Goal: Communication & Community: Answer question/provide support

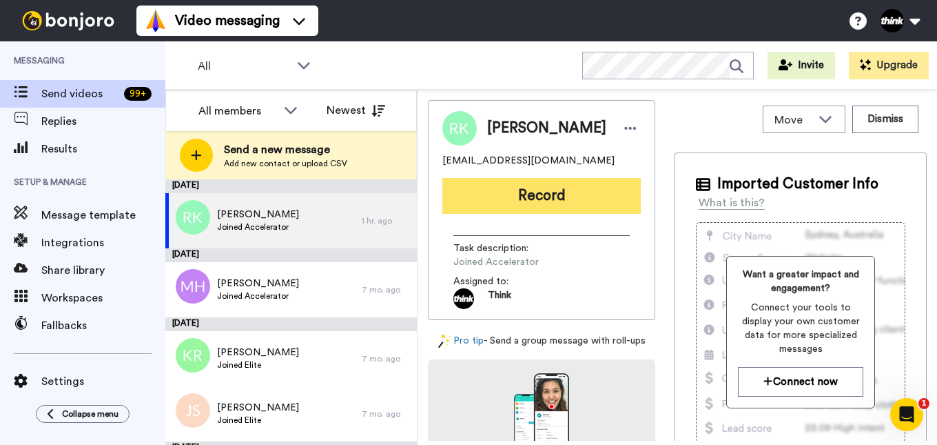
click at [524, 197] on button "Record" at bounding box center [541, 196] width 198 height 36
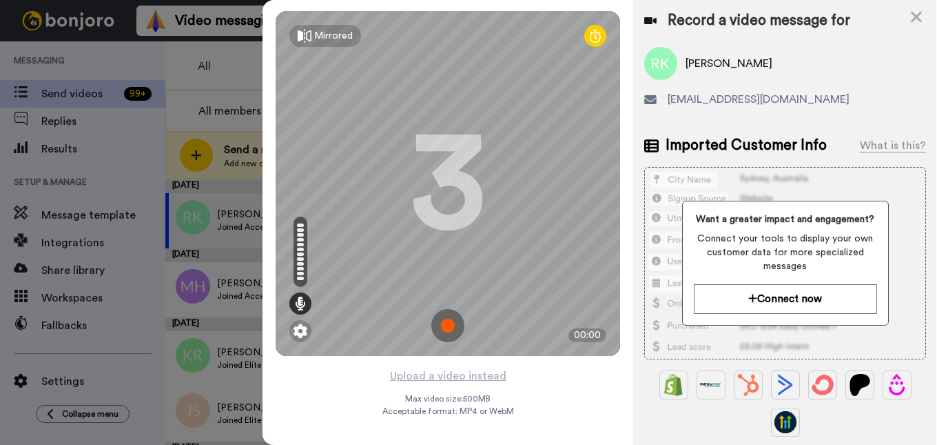
click at [451, 323] on img at bounding box center [447, 325] width 33 height 33
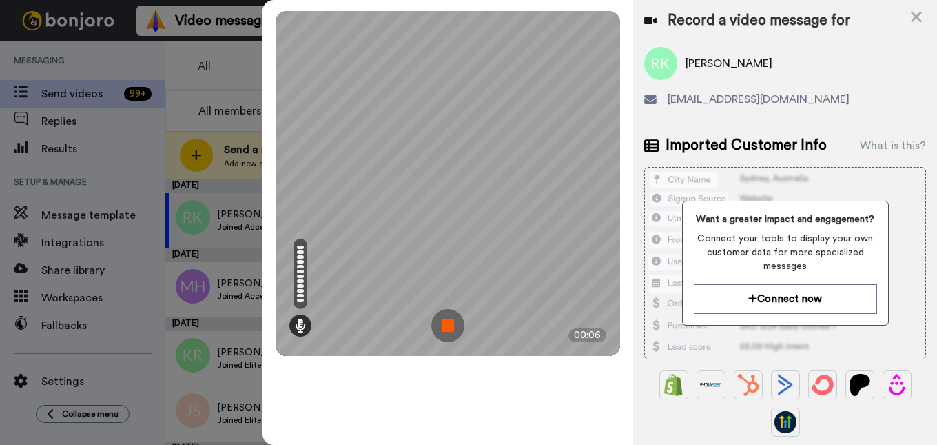
click at [453, 327] on img at bounding box center [447, 325] width 33 height 33
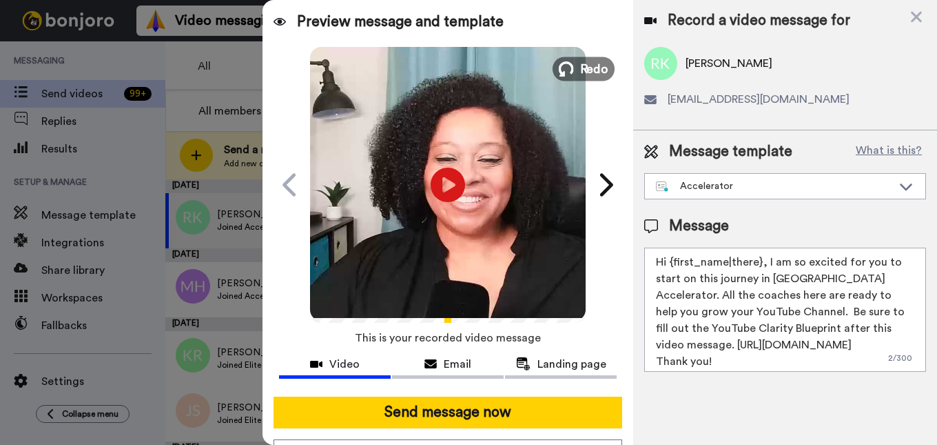
click at [575, 70] on button "Redo" at bounding box center [584, 69] width 62 height 24
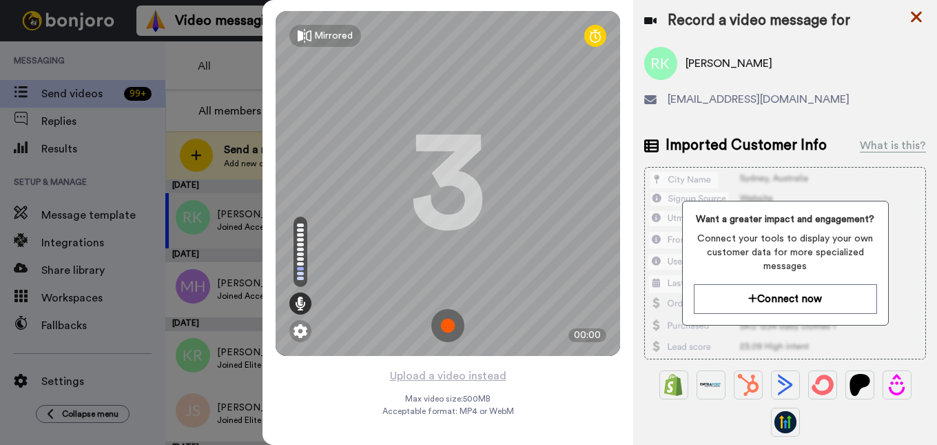
click at [913, 21] on icon at bounding box center [916, 17] width 11 height 11
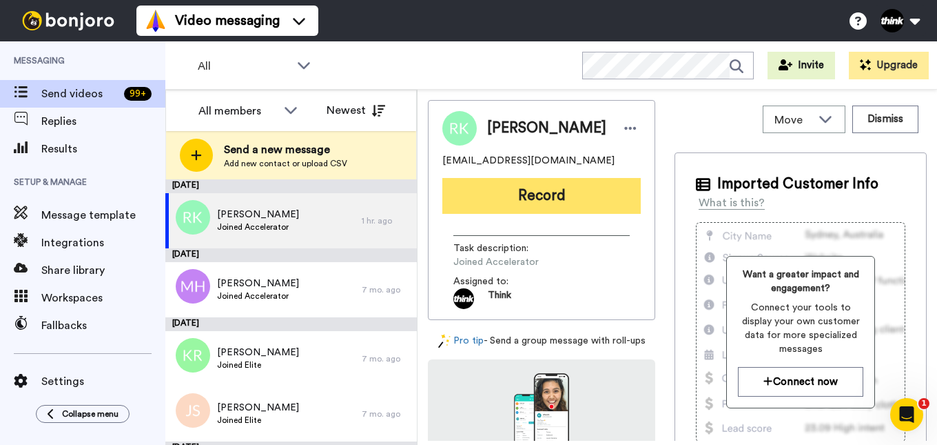
click at [600, 187] on button "Record" at bounding box center [541, 196] width 198 height 36
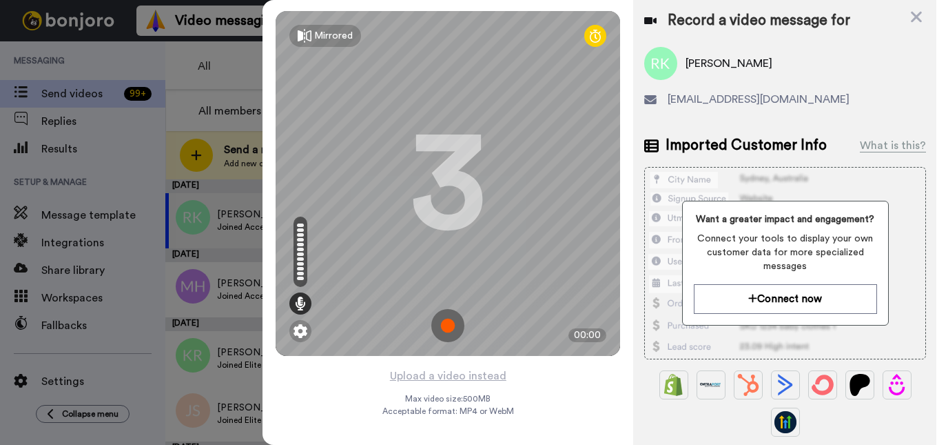
click at [455, 326] on img at bounding box center [447, 325] width 33 height 33
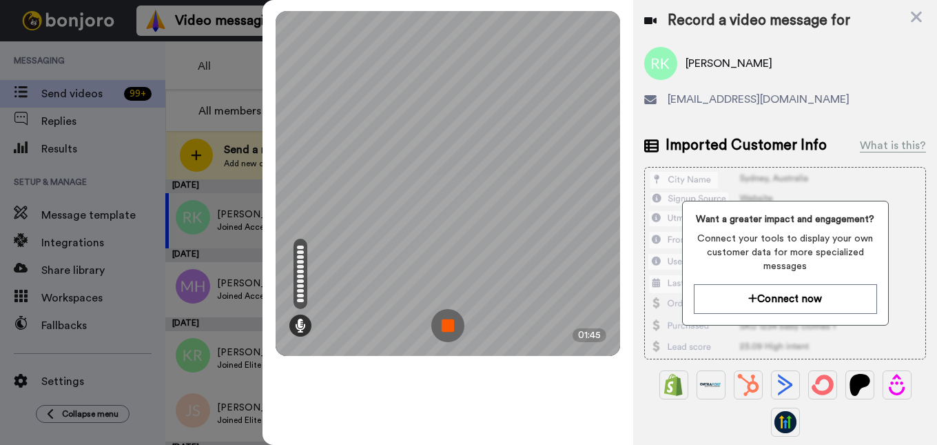
click at [453, 319] on img at bounding box center [447, 325] width 33 height 33
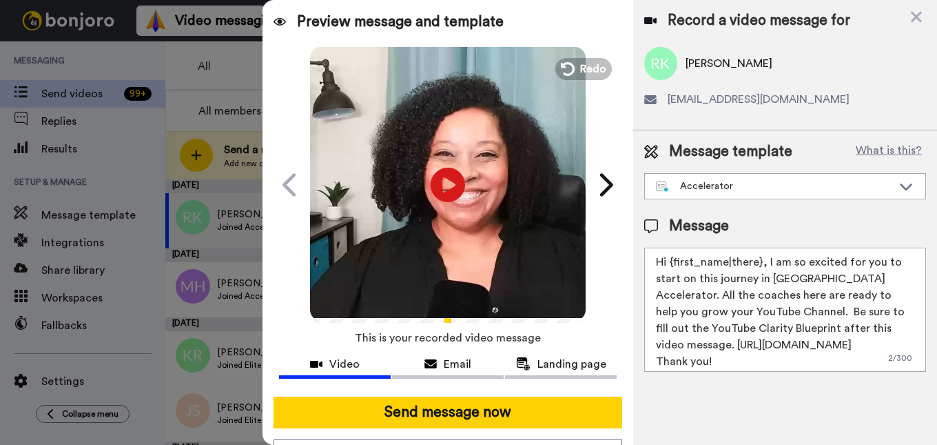
click at [901, 343] on textarea "Hi {first_name|there}, I am so excited for you to start on this journey in [GEO…" at bounding box center [785, 309] width 282 height 124
type textarea "Hi {first_name|there}, I am so excited for you to start on this journey in [GEO…"
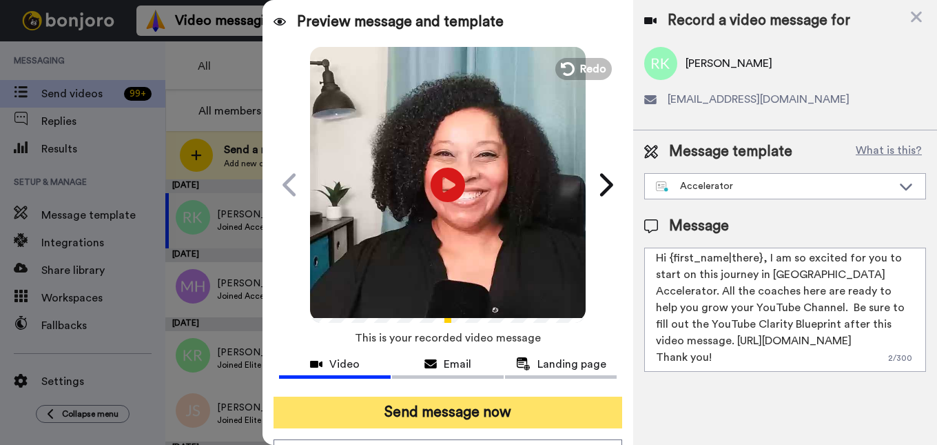
click at [572, 411] on button "Send message now" at bounding box center [448, 412] width 349 height 32
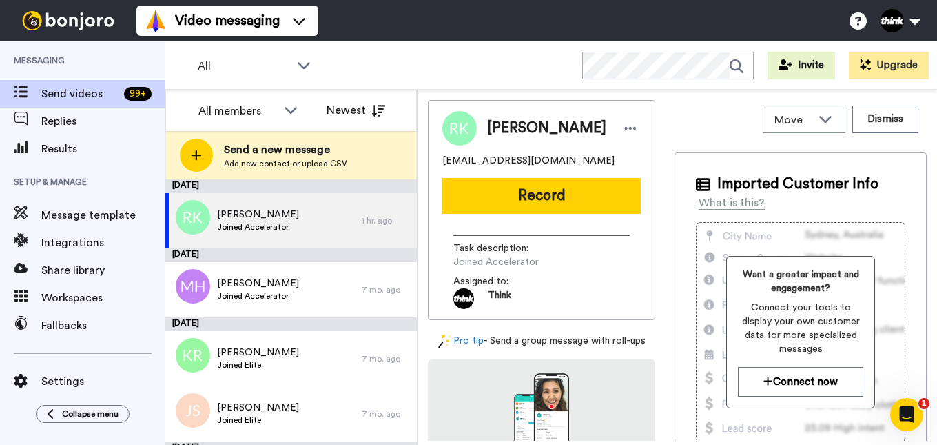
scroll to position [0, 0]
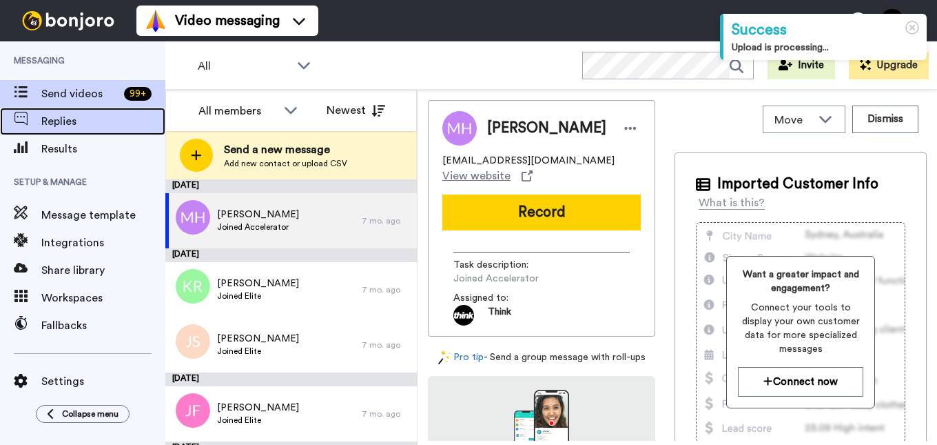
drag, startPoint x: 0, startPoint y: 0, endPoint x: 110, endPoint y: 127, distance: 168.0
click at [110, 127] on span "Replies" at bounding box center [103, 121] width 124 height 17
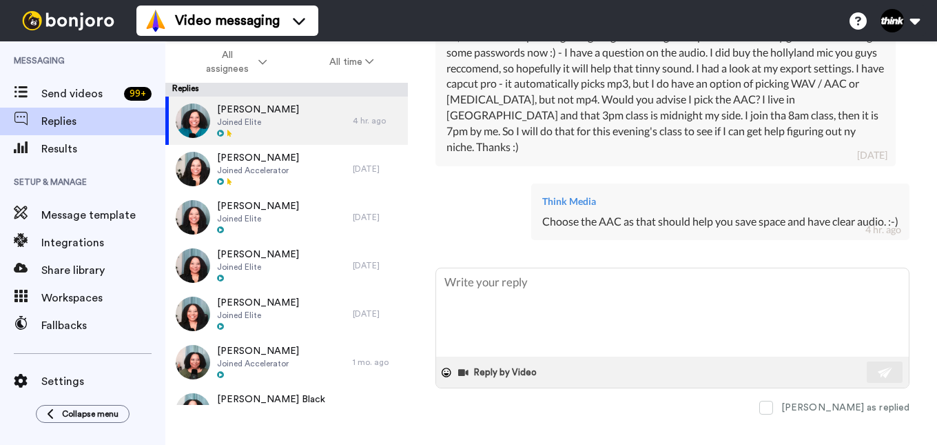
scroll to position [1072, 0]
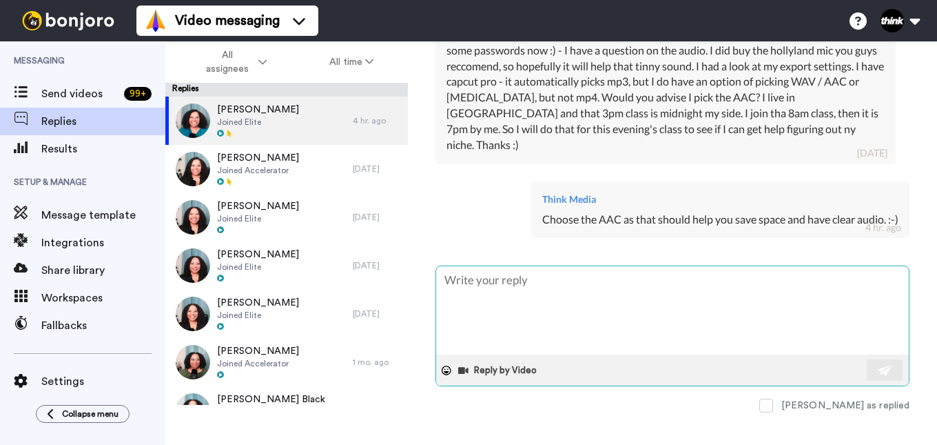
click at [717, 282] on textarea at bounding box center [672, 310] width 473 height 88
type textarea "x"
type textarea "A"
type textarea "x"
type textarea "Al"
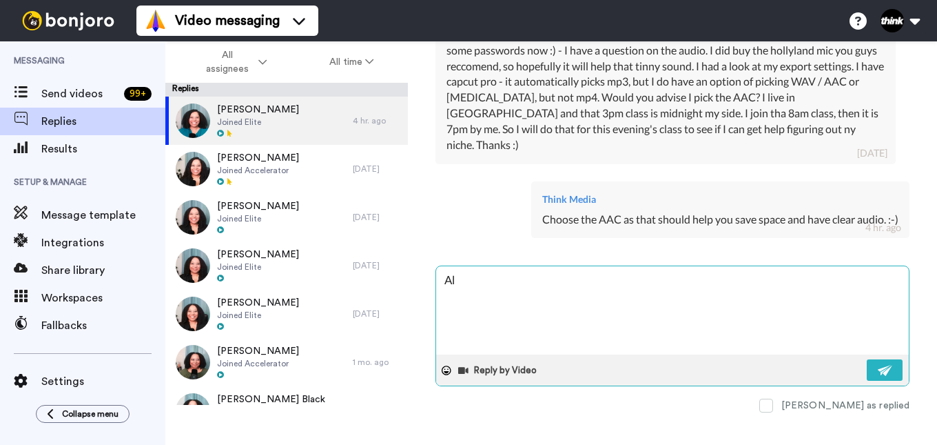
type textarea "x"
type textarea "Als"
type textarea "x"
type textarea "Also"
type textarea "x"
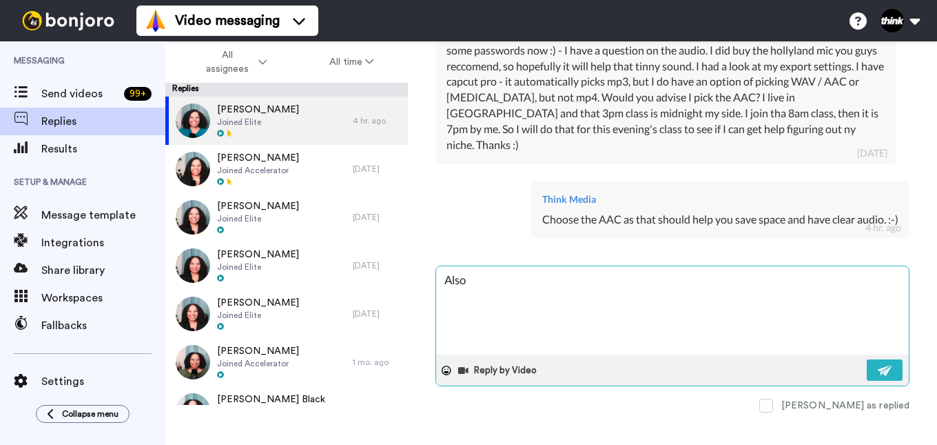
type textarea "Also,"
type textarea "x"
type textarea "Also,"
type textarea "x"
type textarea "Also, I"
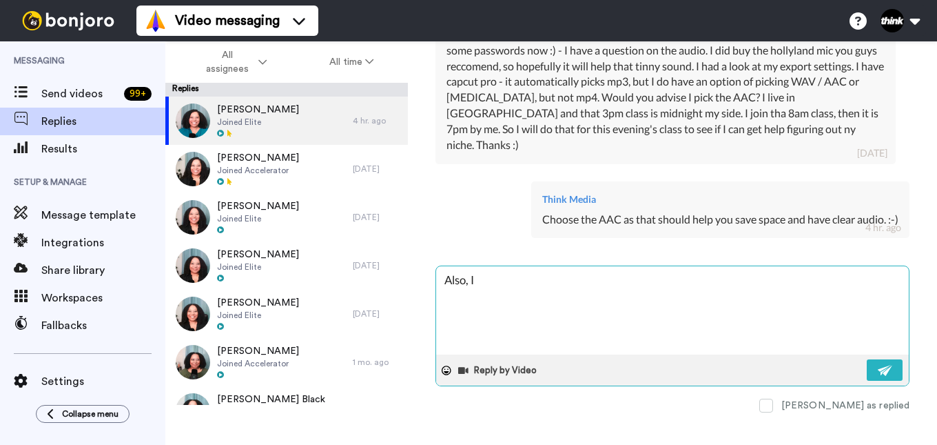
type textarea "x"
type textarea "Also, I"
type textarea "x"
type textarea "Also, I a"
type textarea "x"
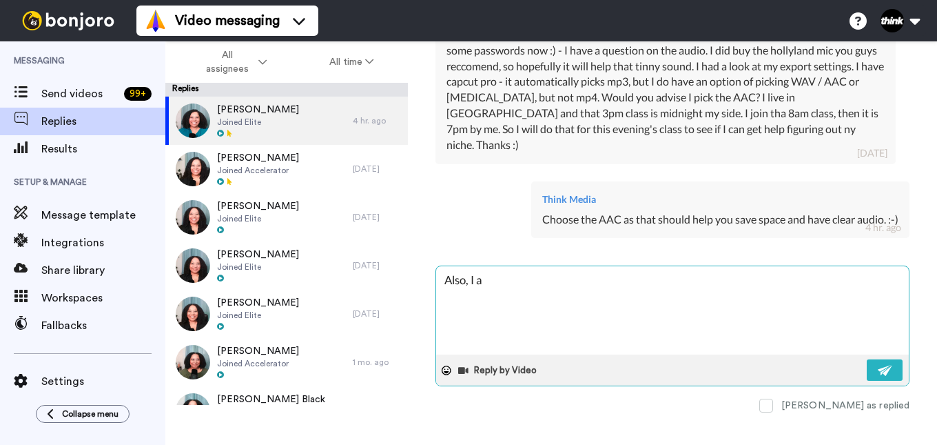
type textarea "Also, I am"
type textarea "x"
type textarea "Also, I am"
type textarea "x"
type textarea "Also, I am n"
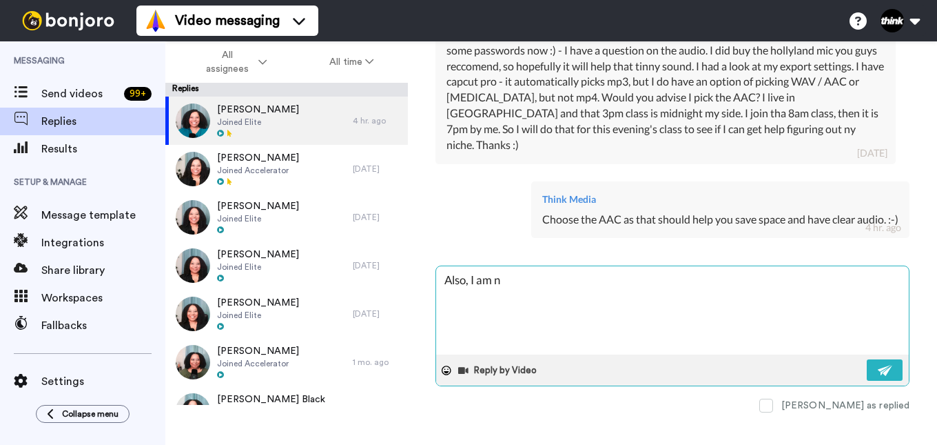
type textarea "x"
type textarea "Also, I am no"
type textarea "x"
type textarea "Also, I am not"
type textarea "x"
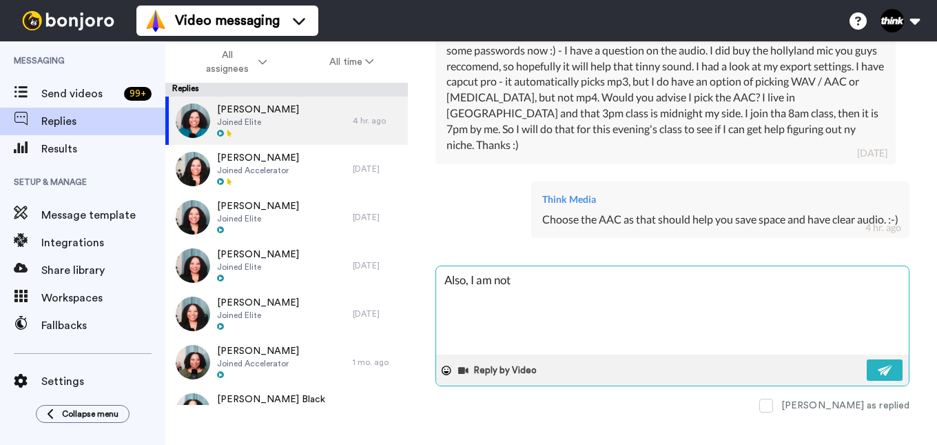
type textarea "Also, I am not"
type textarea "x"
type textarea "Also, I am not s"
type textarea "x"
type textarea "Also, I am not su"
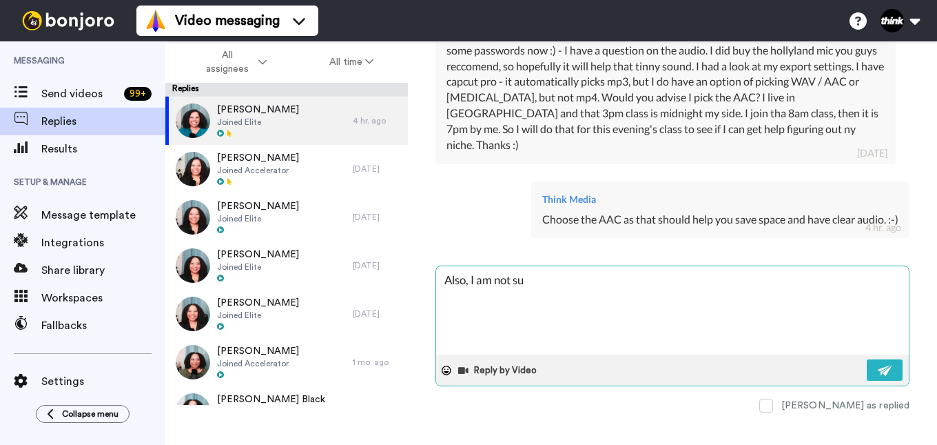
type textarea "x"
type textarea "Also, I am not sur"
type textarea "x"
type textarea "Also, I am not sure"
type textarea "x"
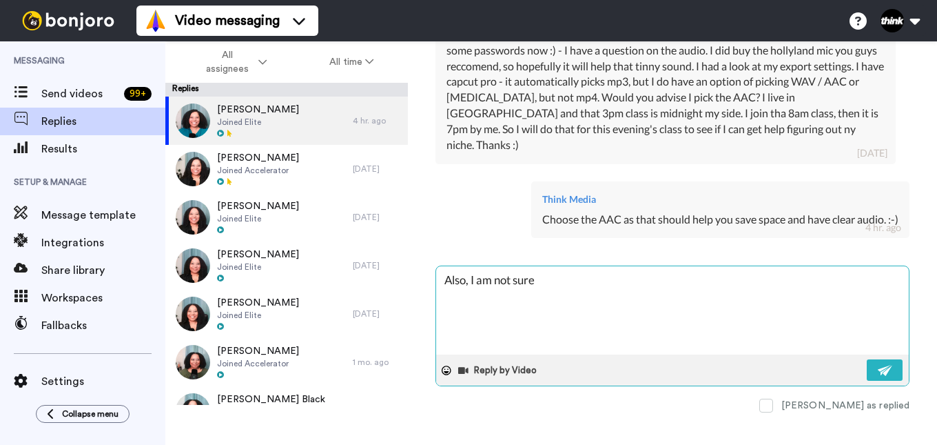
type textarea "Also, I am not sure"
type textarea "x"
type textarea "Also, I am not sure i"
type textarea "x"
type textarea "Also, I am not sure if"
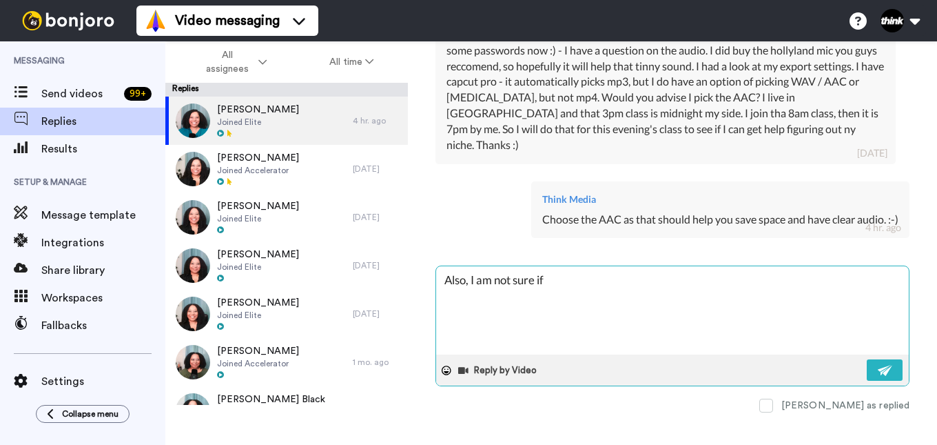
type textarea "x"
type textarea "Also, I am not sure if"
type textarea "x"
type textarea "Also, I am not sure if y"
type textarea "x"
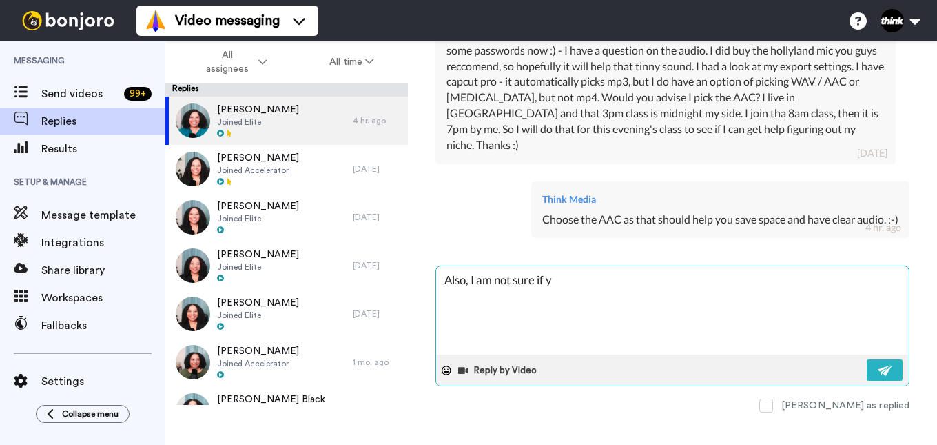
type textarea "Also, I am not sure if yo"
type textarea "x"
type textarea "Also, I am not sure if you"
type textarea "x"
type textarea "Also, I am not sure if you"
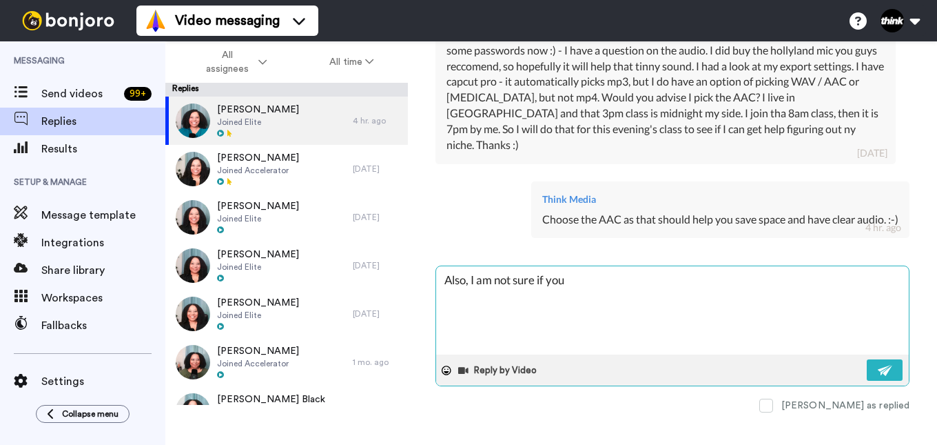
type textarea "x"
type textarea "Also, I am not sure if you c"
type textarea "x"
type textarea "Also, I am not sure if you ca"
type textarea "x"
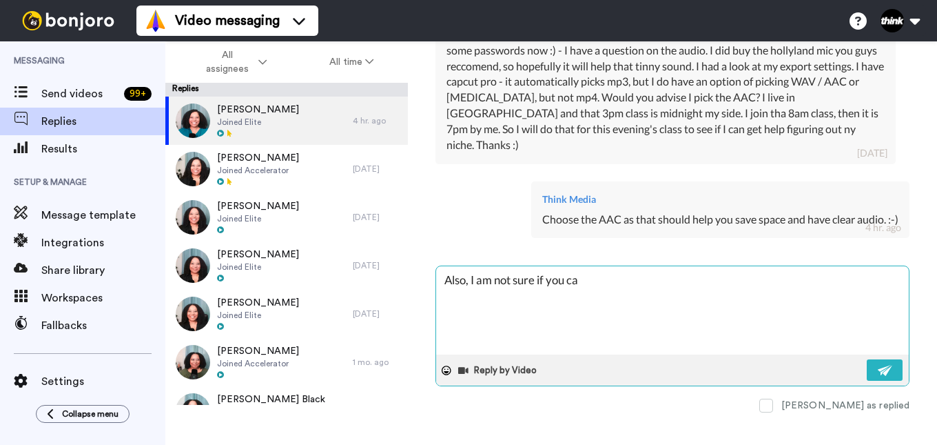
type textarea "Also, I am not sure if you can"
type textarea "x"
type textarea "Also, I am not sure if you can"
type textarea "x"
type textarea "Also, I am not sure if you can a"
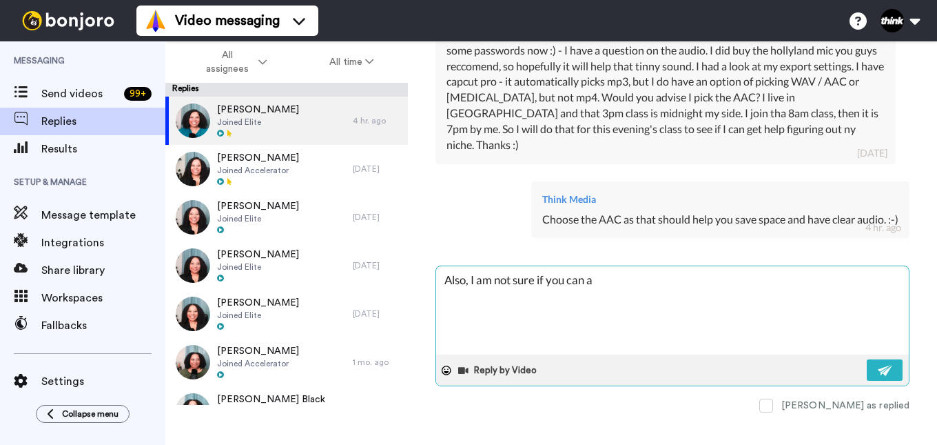
type textarea "x"
type textarea "Also, I am not sure if you can at"
type textarea "x"
type textarea "Also, I am not sure if you can att"
type textarea "x"
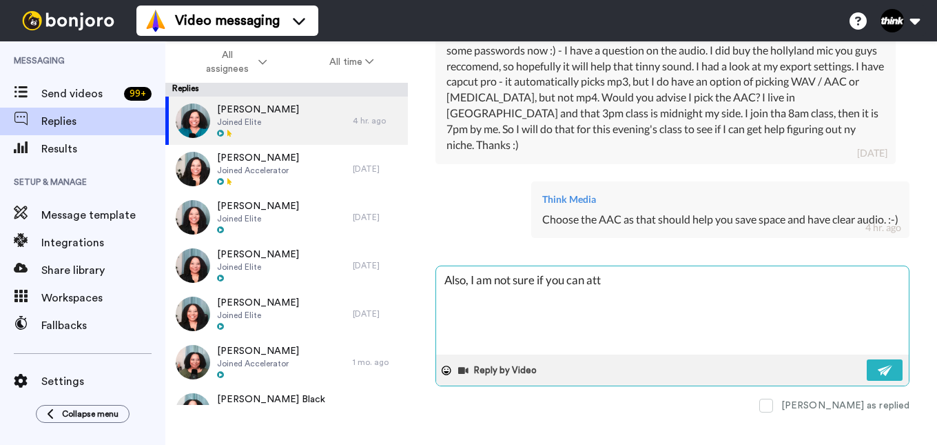
type textarea "Also, I am not sure if you can atte"
type textarea "x"
type textarea "Also, I am not sure if you can atten"
type textarea "x"
type textarea "Also, I am not sure if you can attend"
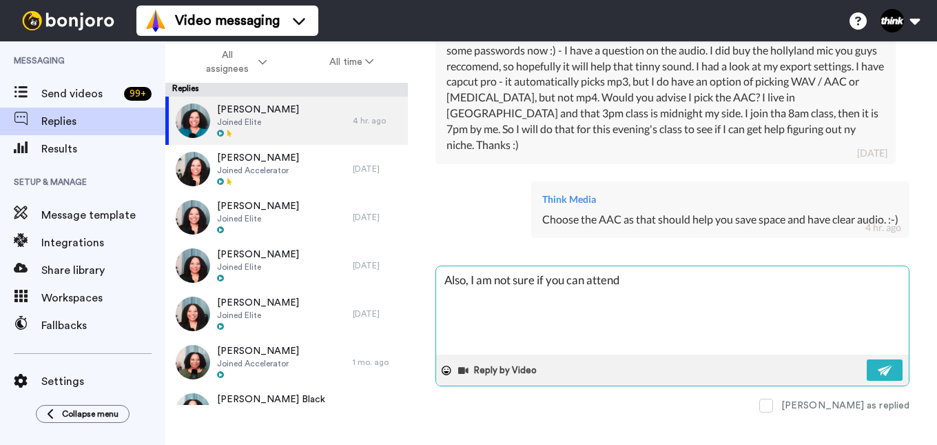
type textarea "x"
type textarea "Also, I am not sure if you can attend,"
type textarea "x"
type textarea "Also, I am not sure if you can attend,"
type textarea "x"
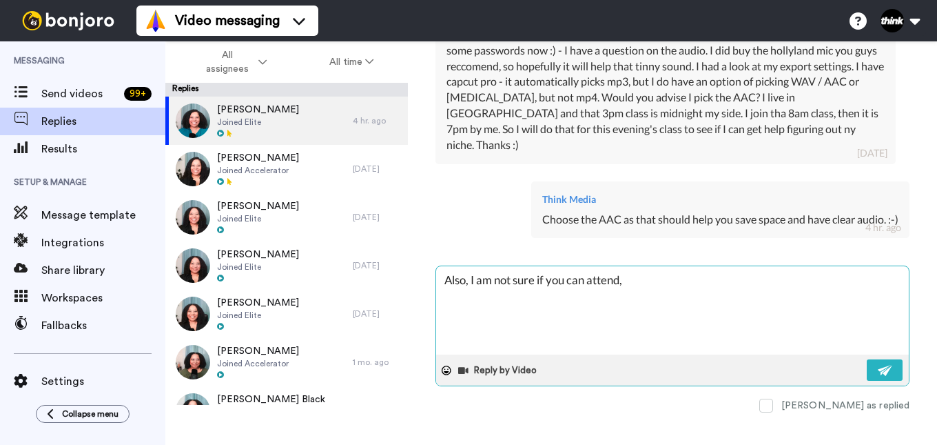
type textarea "Also, I am not sure if you can attend, b"
type textarea "x"
type textarea "Also, I am not sure if you can attend, bu"
type textarea "x"
type textarea "Also, I am not sure if you can attend, but"
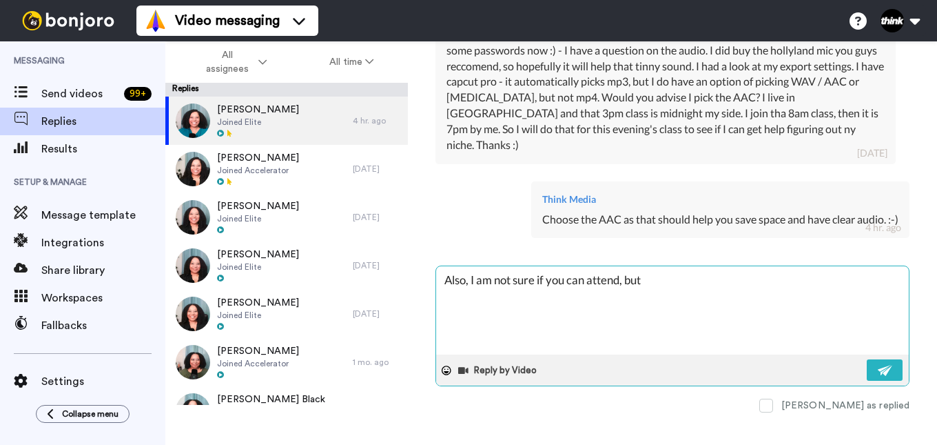
type textarea "x"
type textarea "Also, I am not sure if you can attend, but"
type textarea "x"
type textarea "Also, I am not sure if you can attend, but w"
type textarea "x"
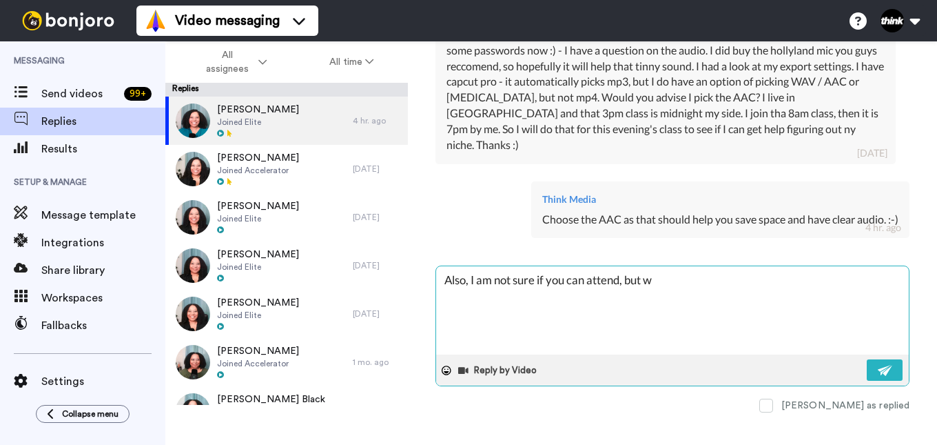
type textarea "Also, I am not sure if you can attend, but we"
type textarea "x"
type textarea "Also, I am not sure if you can attend, but we"
type textarea "x"
type textarea "Also, I am not sure if you can attend, but we h"
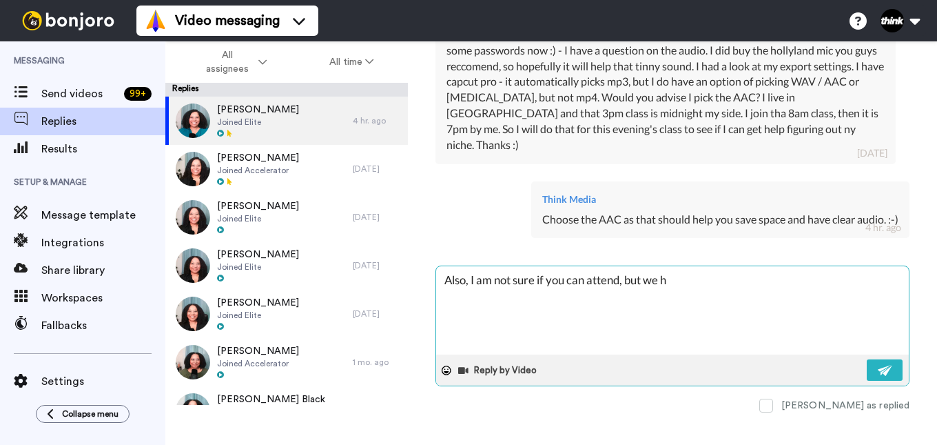
type textarea "x"
type textarea "Also, I am not sure if you can attend, but we ha"
type textarea "x"
type textarea "Also, I am not sure if you can attend, but we hav"
type textarea "x"
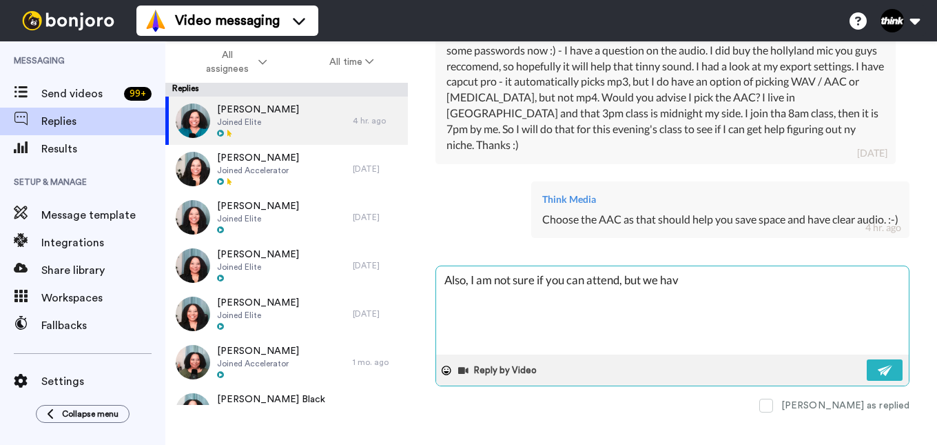
type textarea "Also, I am not sure if you can attend, but we have"
type textarea "x"
type textarea "Also, I am not sure if you can attend, but we have"
type textarea "x"
type textarea "Also, I am not sure if you can attend, but we have a"
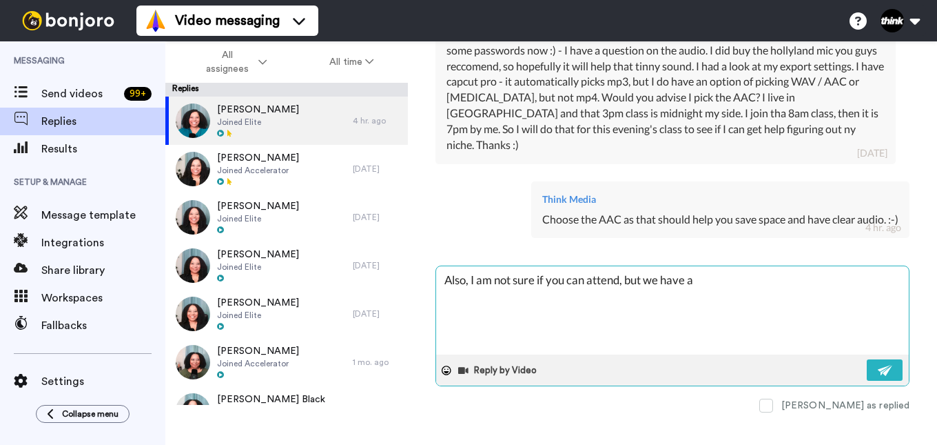
type textarea "x"
type textarea "Also, I am not sure if you can attend, but we have a"
type textarea "x"
type textarea "Also, I am not sure if you can attend, but we have a M"
type textarea "x"
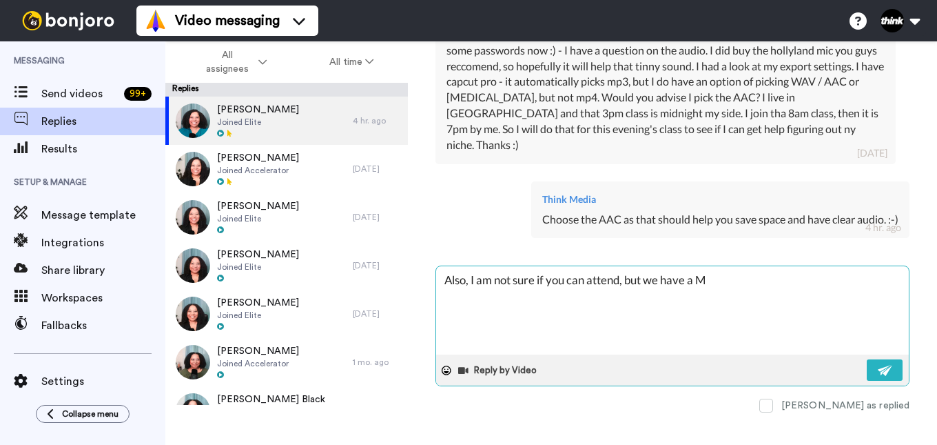
type textarea "Also, I am not sure if you can attend, but we have a Ma"
type textarea "x"
type textarea "Also, I am not sure if you can attend, but we have a Mas"
type textarea "x"
type textarea "Also, I am not sure if you can attend, but we have a Mast"
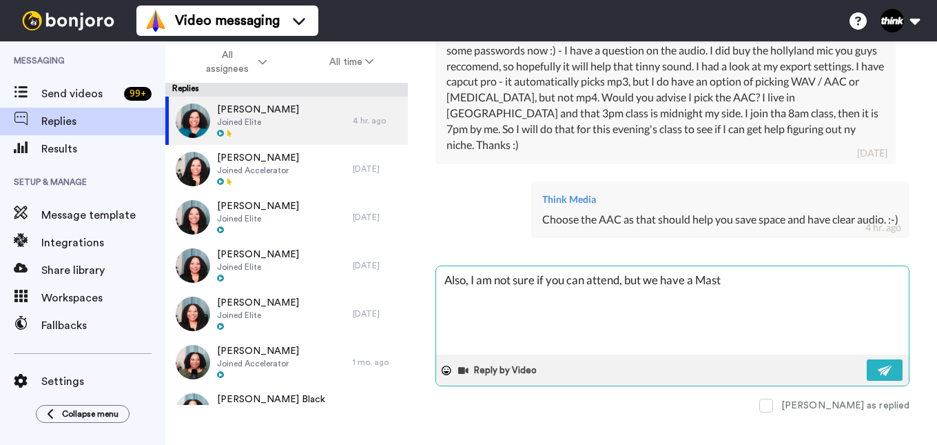
type textarea "x"
type textarea "Also, I am not sure if you can attend, but we have a Maste"
type textarea "x"
type textarea "Also, I am not sure if you can attend, but we have a Master"
type textarea "x"
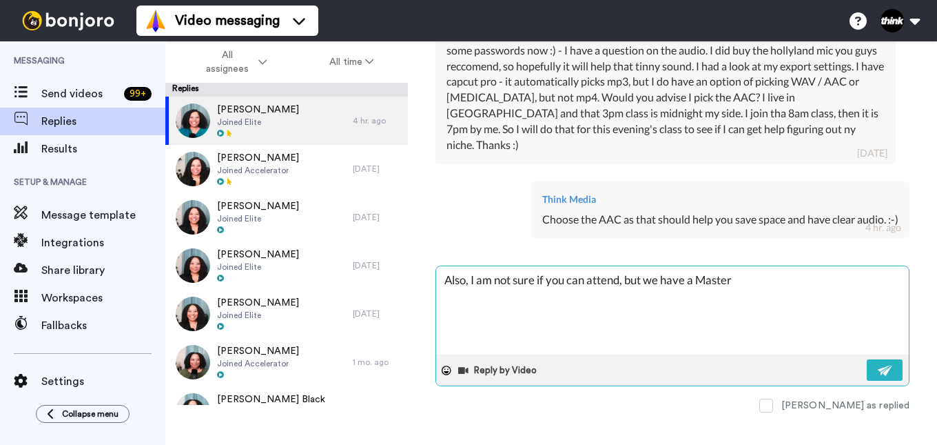
type textarea "Also, I am not sure if you can attend, but we have a Masterm"
type textarea "x"
type textarea "Also, I am not sure if you can attend, but we have a Mastermi"
type textarea "x"
type textarea "Also, I am not sure if you can attend, but we have a Mastermin"
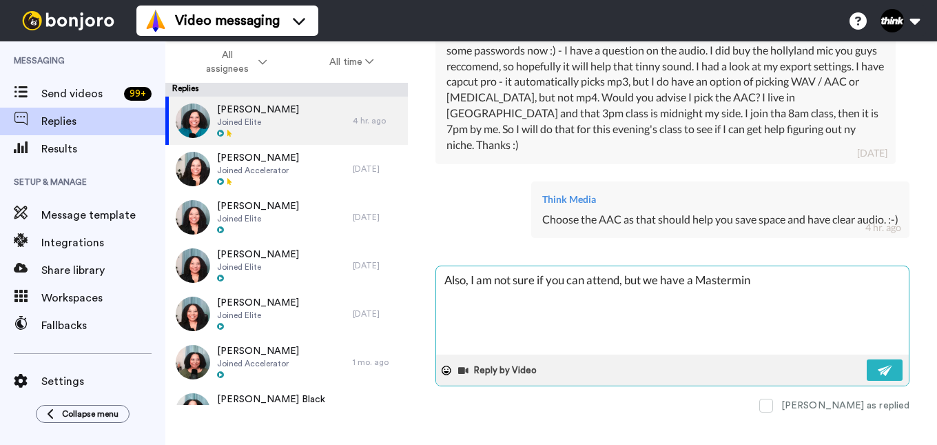
type textarea "x"
type textarea "Also, I am not sure if you can attend, but we have a Mastermind"
type textarea "x"
type textarea "Also, I am not sure if you can attend, but we have a Mastermind"
type textarea "x"
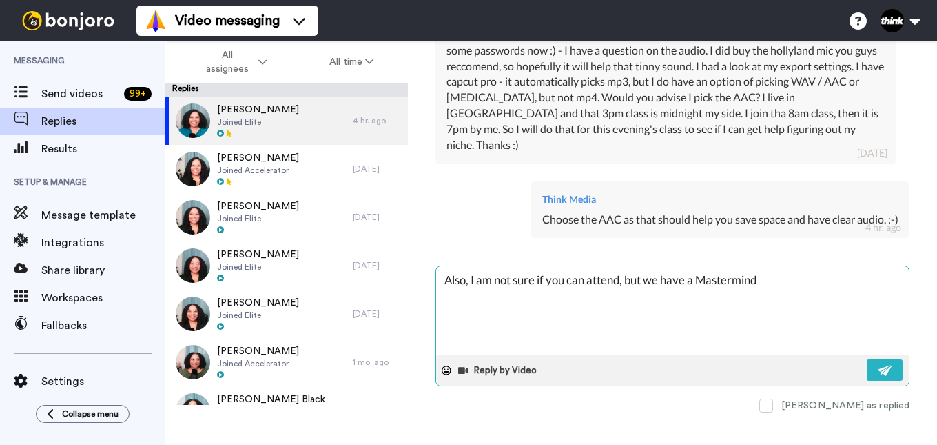
type textarea "Also, I am not sure if you can attend, but we have a Mastermind w"
type textarea "x"
type textarea "Also, I am not sure if you can attend, but we have a Mastermind we"
type textarea "x"
type textarea "Also, I am not sure if you can attend, but we have a Mastermind we"
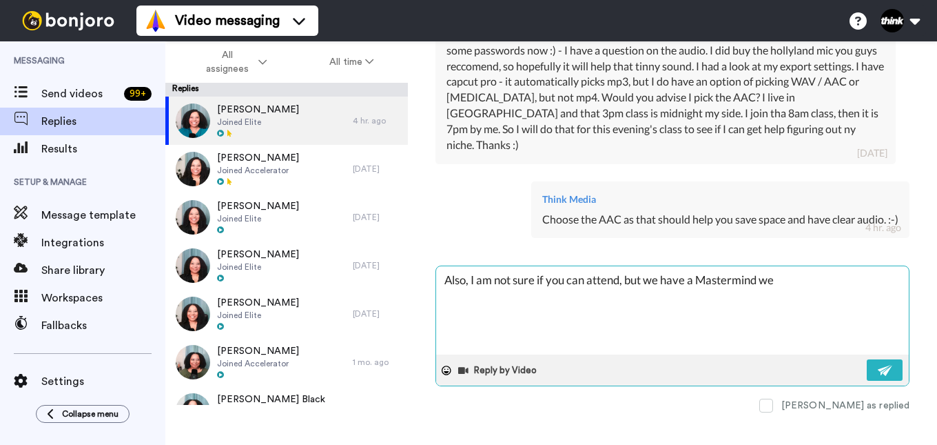
type textarea "x"
type textarea "Also, I am not sure if you can attend, but we have a Mastermind we a"
type textarea "x"
type textarea "Also, I am not sure if you can attend, but we have a Mastermind we ar"
type textarea "x"
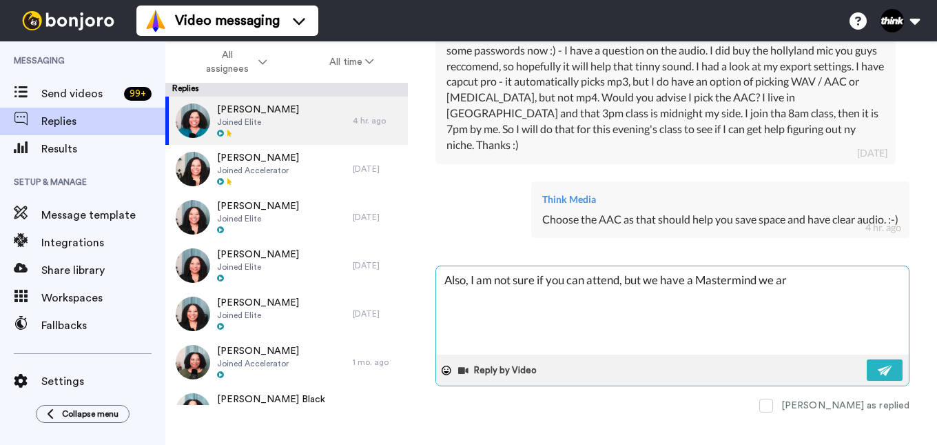
type textarea "Also, I am not sure if you can attend, but we have a Mastermind we are"
type textarea "x"
type textarea "Also, I am not sure if you can attend, but we have a Mastermind we are"
type textarea "x"
type textarea "Also, I am not sure if you can attend, but we have a Mastermind we are o"
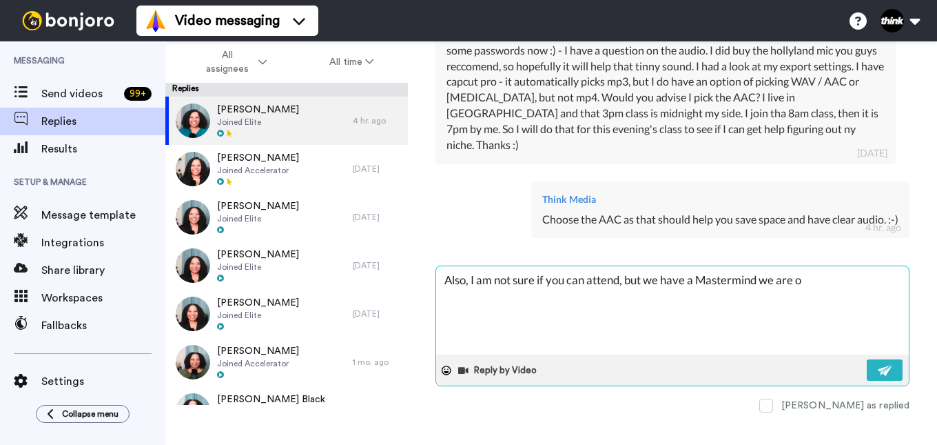
type textarea "x"
type textarea "Also, I am not sure if you can attend, but we have a Mastermind we are of"
type textarea "x"
type textarea "Also, I am not sure if you can attend, but we have a Mastermind we are off"
type textarea "x"
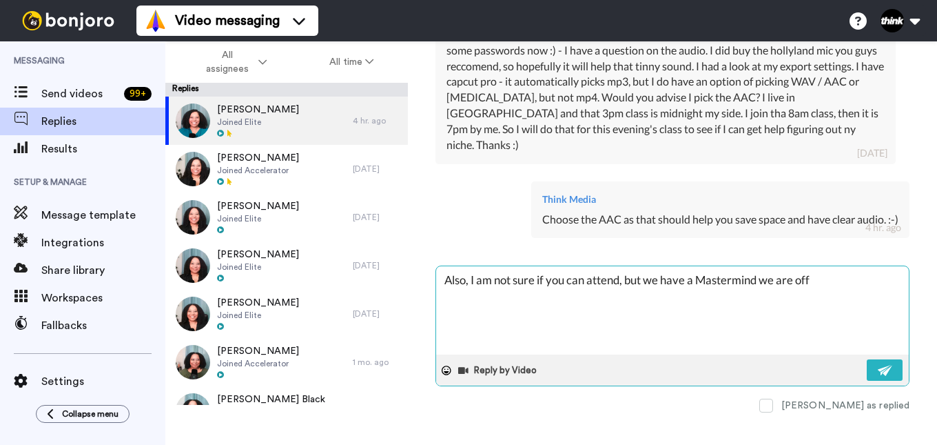
type textarea "Also, I am not sure if you can attend, but we have a Mastermind we are offe"
type textarea "x"
type textarea "Also, I am not sure if you can attend, but we have a Mastermind we are offer"
type textarea "x"
type textarea "Also, I am not sure if you can attend, but we have a Mastermind we are offeri"
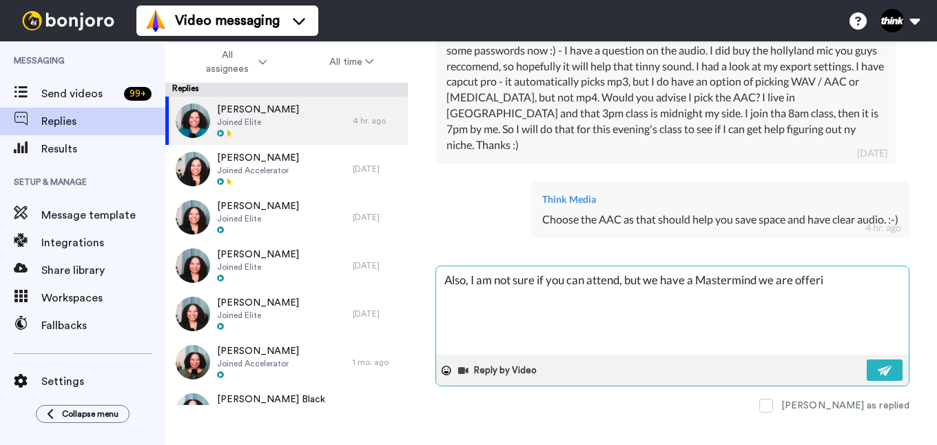
type textarea "x"
type textarea "Also, I am not sure if you can attend, but we have a Mastermind we are offerin"
type textarea "x"
type textarea "Also, I am not sure if you can attend, but we have a Mastermind we are offering"
type textarea "x"
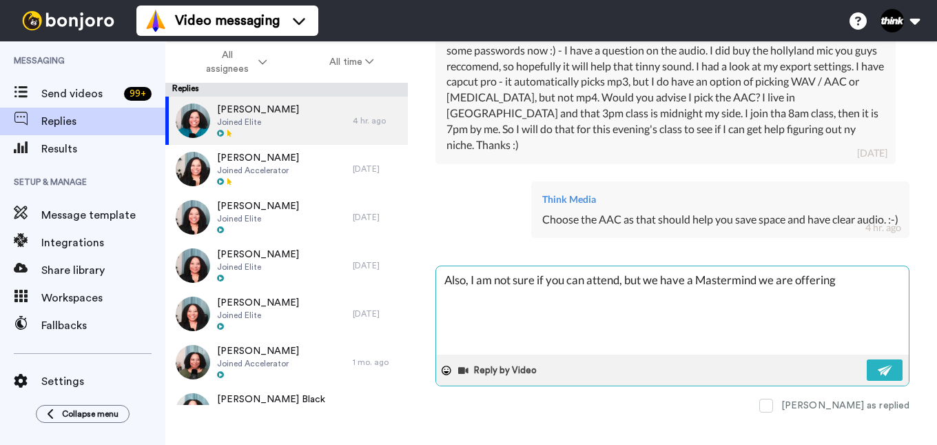
type textarea "Also, I am not sure if you can attend, but we have a Mastermind we are offering"
type textarea "x"
type textarea "Also, I am not sure if you can attend, but we have a Mastermind we are offering…"
type textarea "x"
type textarea "Also, I am not sure if you can attend, but we have a Mastermind we are offering…"
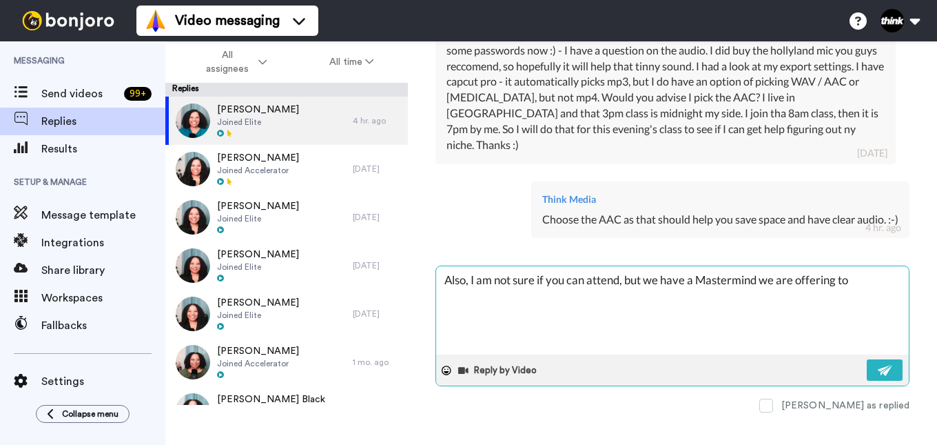
type textarea "x"
type textarea "Also, I am not sure if you can attend, but we have a Mastermind we are offering…"
type textarea "x"
type textarea "Also, I am not sure if you can attend, but we have a Mastermind we are offering…"
type textarea "x"
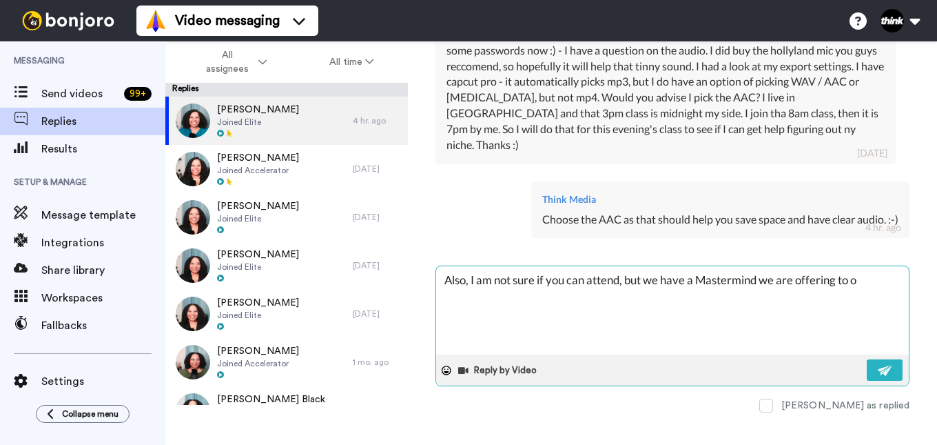
type textarea "Also, I am not sure if you can attend, but we have a Mastermind we are offering…"
type textarea "x"
type textarea "Also, I am not sure if you can attend, but we have a Mastermind we are offering…"
type textarea "x"
type textarea "Also, I am not sure if you can attend, but we have a Mastermind we are offering…"
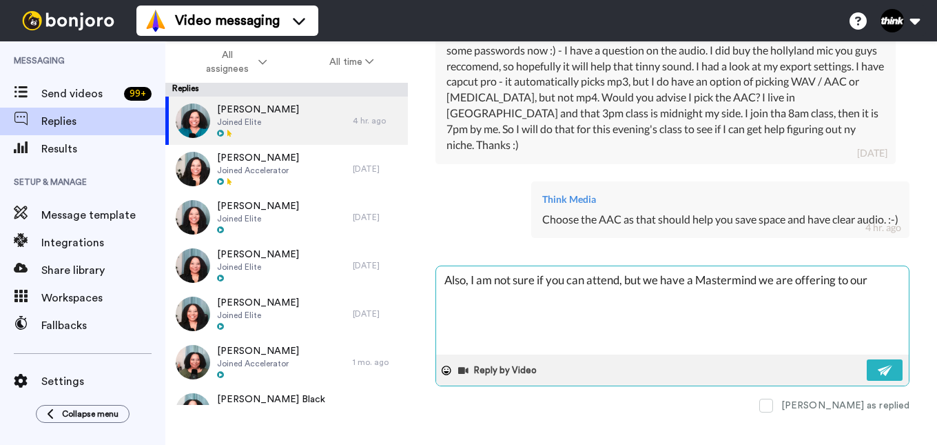
type textarea "x"
type textarea "Also, I am not sure if you can attend, but we have a Mastermind we are offering…"
type textarea "x"
type textarea "Also, I am not sure if you can attend, but we have a Mastermind we are offering…"
type textarea "x"
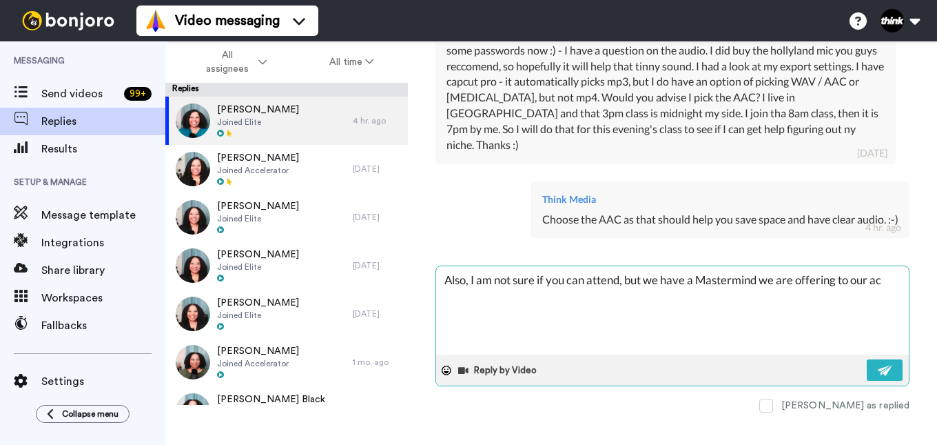
type textarea "Also, I am not sure if you can attend, but we have a Mastermind we are offering…"
type textarea "x"
type textarea "Also, I am not sure if you can attend, but we have a Mastermind we are offering…"
type textarea "x"
type textarea "Also, I am not sure if you can attend, but we have a Mastermind we are offering…"
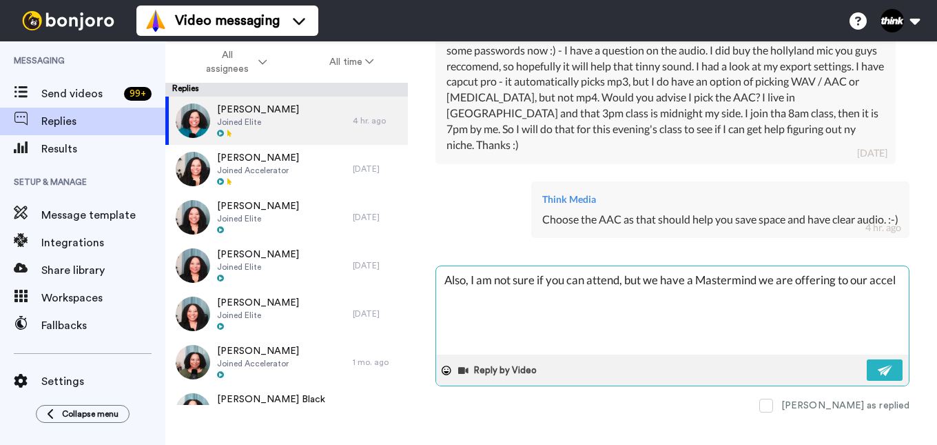
type textarea "x"
type textarea "Also, I am not sure if you can attend, but we have a Mastermind we are offering…"
type textarea "x"
type textarea "Also, I am not sure if you can attend, but we have a Mastermind we are offering…"
type textarea "x"
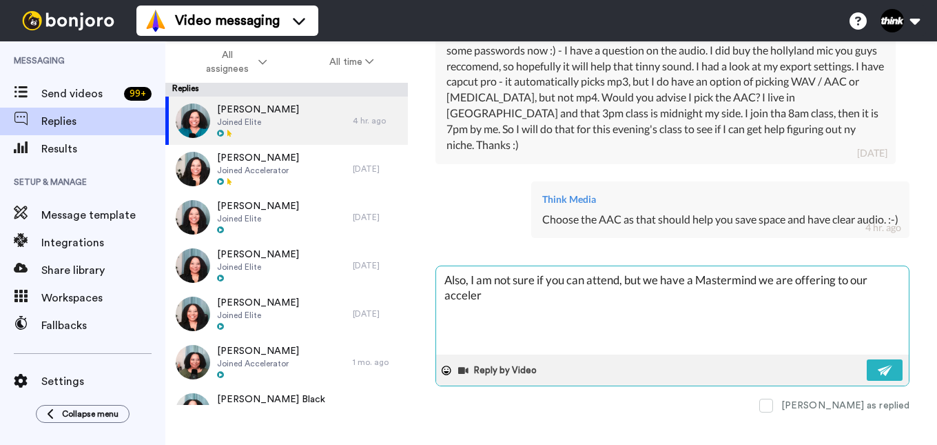
type textarea "Also, I am not sure if you can attend, but we have a Mastermind we are offering…"
type textarea "x"
type textarea "Also, I am not sure if you can attend, but we have a Mastermind we are offering…"
type textarea "x"
type textarea "Also, I am not sure if you can attend, but we have a Mastermind we are offering…"
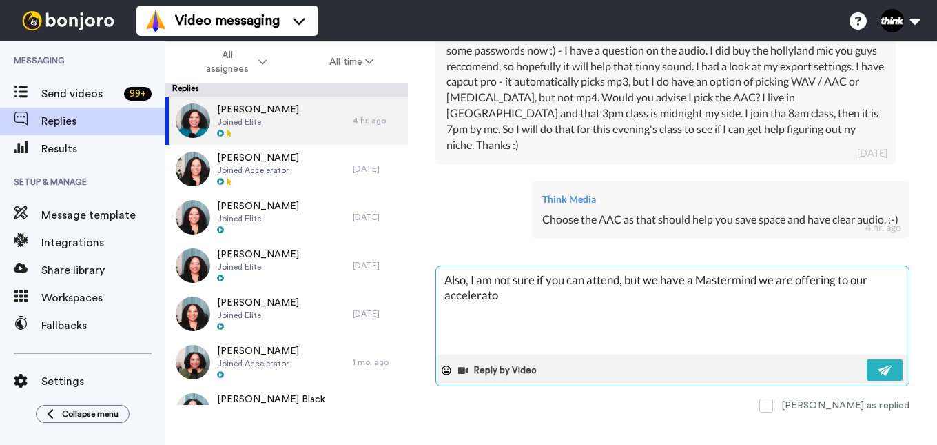
type textarea "x"
type textarea "Also, I am not sure if you can attend, but we have a Mastermind we are offering…"
type textarea "x"
type textarea "Also, I am not sure if you can attend, but we have a Mastermind we are offering…"
type textarea "x"
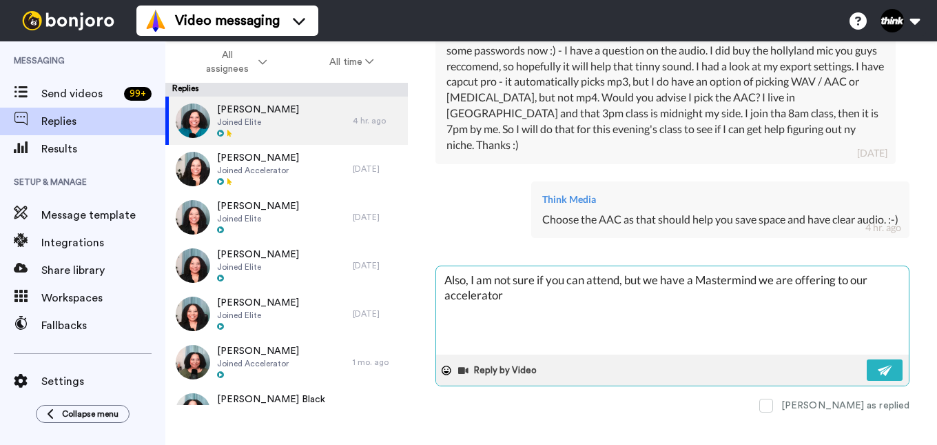
type textarea "Also, I am not sure if you can attend, but we have a Mastermind we are offering…"
click at [449, 281] on textarea "Also, I am not sure if you can attend, but we have a Mastermind we are offering…" at bounding box center [672, 310] width 473 height 88
click at [551, 278] on textarea "Also, I am not sure if you can attend, but we have a Mastermind we are offering…" at bounding box center [672, 310] width 473 height 88
click at [721, 280] on textarea "Also, I am not sure if you can attend, but we have a Mastermind we are offering…" at bounding box center [672, 310] width 473 height 88
click at [746, 286] on textarea "Also, I am not sure if you can attend, but we have a Mastermind we are offering…" at bounding box center [672, 310] width 473 height 88
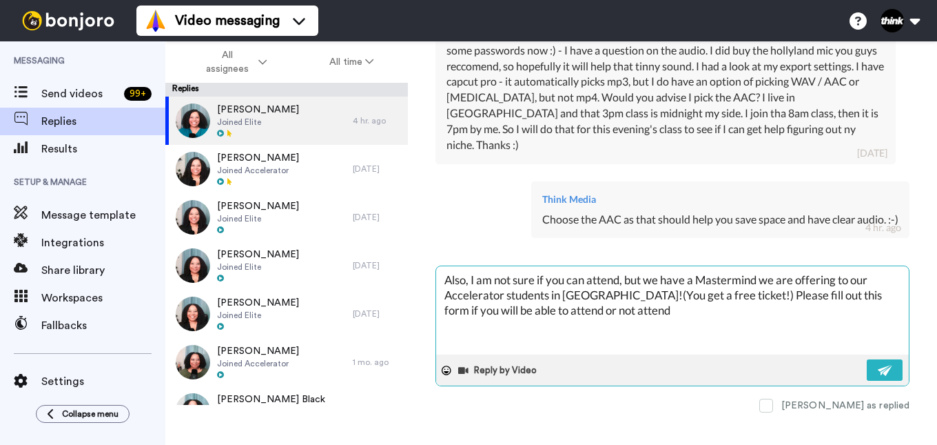
drag, startPoint x: 638, startPoint y: 291, endPoint x: 440, endPoint y: 258, distance: 200.5
click at [441, 266] on textarea "Also, I am not sure if you can attend, but we have a Mastermind we are offering…" at bounding box center [672, 310] width 473 height 88
click at [637, 289] on textarea "Also, I am not sure if you can attend, but we have a Mastermind we are offering…" at bounding box center [672, 310] width 473 height 88
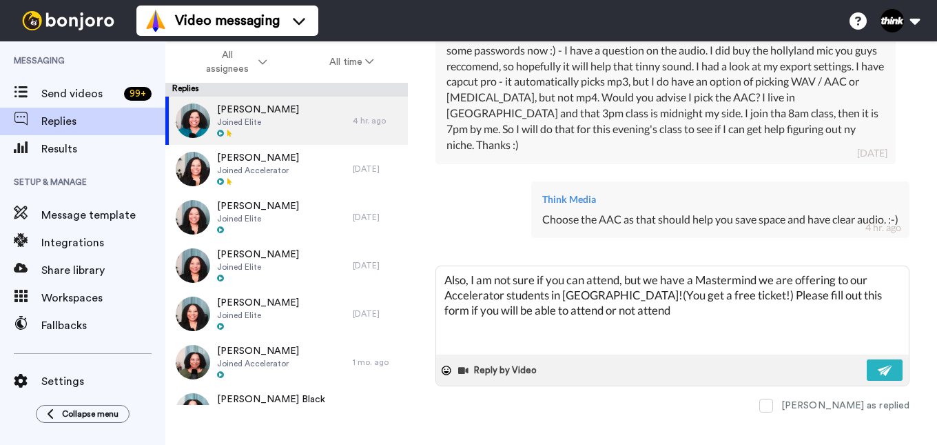
drag, startPoint x: 629, startPoint y: 293, endPoint x: 427, endPoint y: 252, distance: 206.0
click at [429, 252] on div "Chanelle Bekker Mission-Nutrition Delete Open original Resend Joined Elite : 11…" at bounding box center [672, 242] width 529 height 403
paste textarea "Not sure if you’ll be able to make it, but we’re hosting an exclusive Mastermin…"
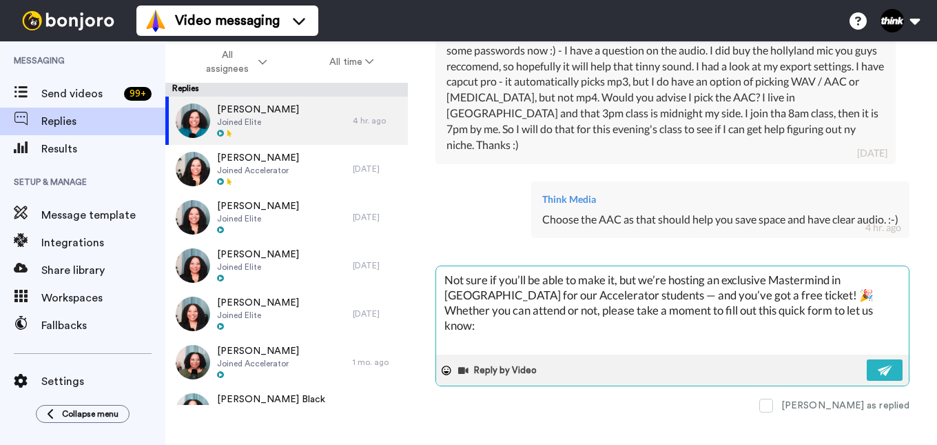
paste textarea "https://go.thinkmedia.com/think-media-mastermind-2025"
click at [878, 365] on img at bounding box center [885, 370] width 15 height 11
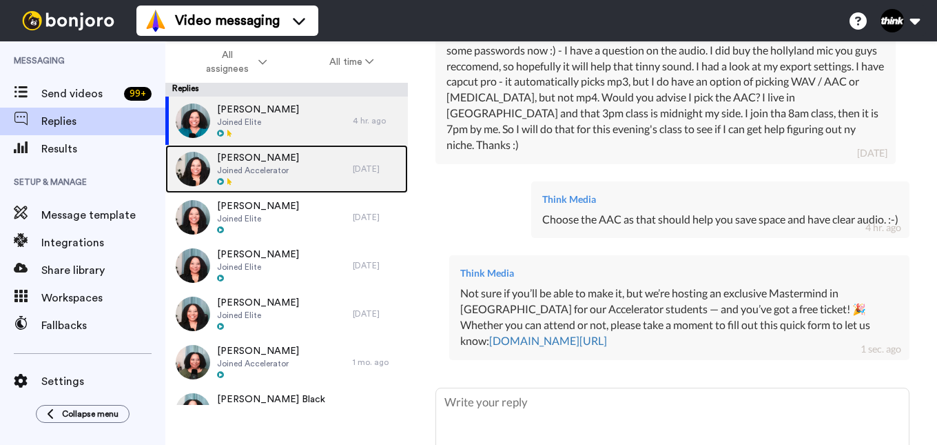
click at [265, 165] on span "Joined Accelerator" at bounding box center [258, 170] width 82 height 11
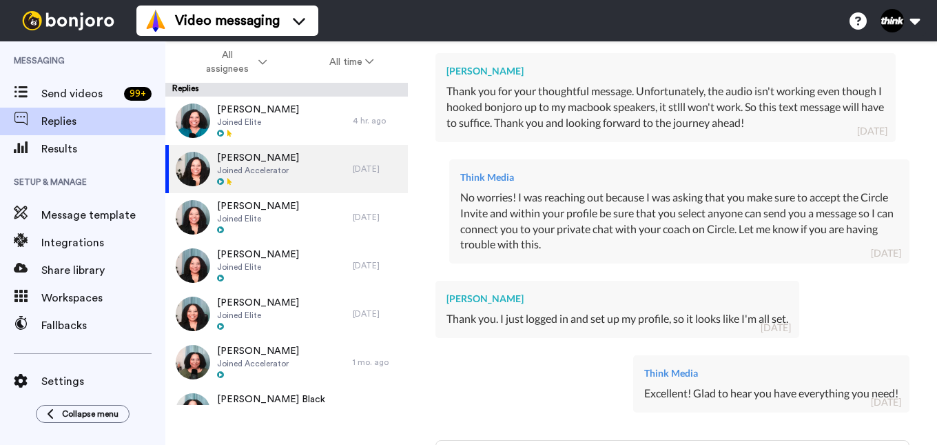
scroll to position [715, 0]
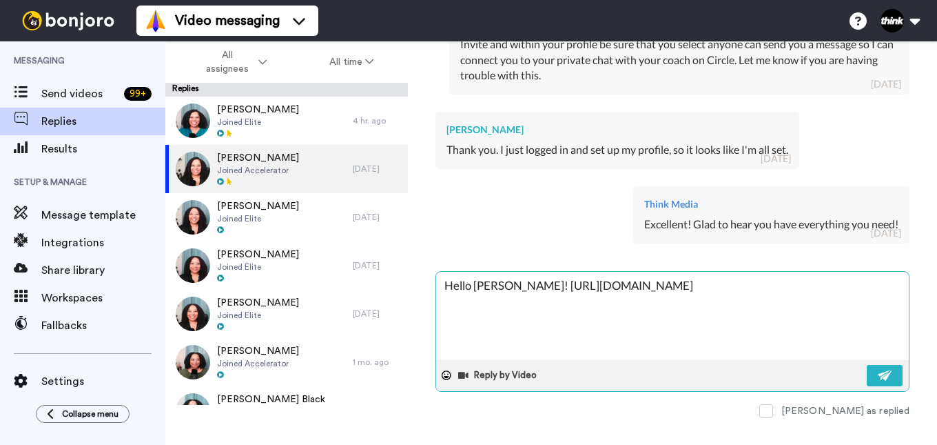
drag, startPoint x: 808, startPoint y: 268, endPoint x: 515, endPoint y: 263, distance: 293.6
click at [515, 272] on textarea "Hello Jessica! https://go.thinkmedia.com/think-media-mastermind-2025" at bounding box center [672, 316] width 473 height 88
paste textarea "Not sure if you’ll be able to make it, but we’re hosting an exclusive Mastermin…"
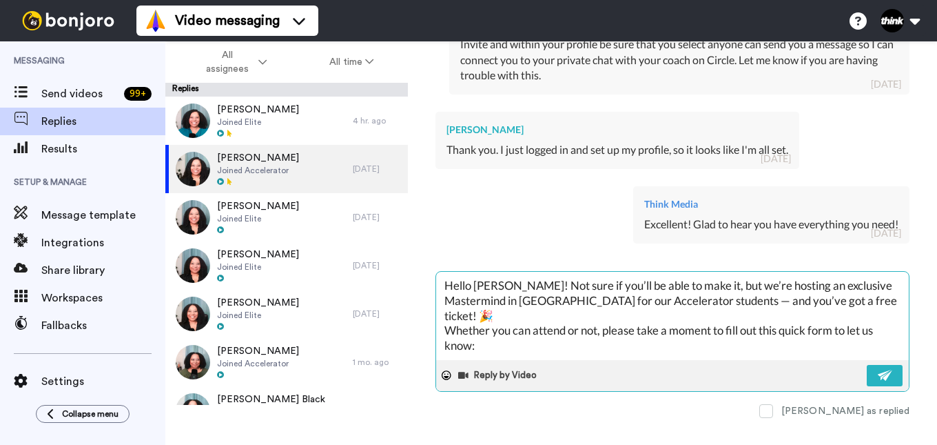
paste textarea "https://go.thinkmedia.com/think-media-mastermind-2025"
click at [878, 369] on img at bounding box center [885, 374] width 15 height 11
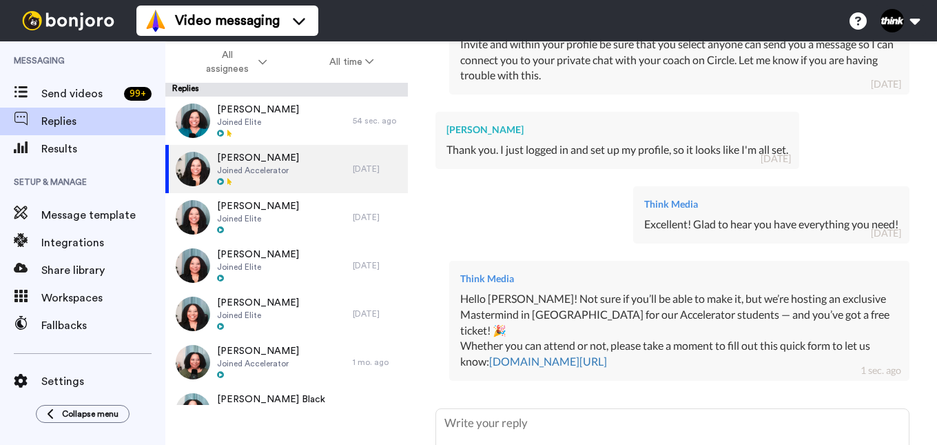
drag, startPoint x: 754, startPoint y: 325, endPoint x: 531, endPoint y: 274, distance: 228.5
click at [531, 291] on div "Hello Jessica! Not sure if you’ll be able to make it, but we’re hosting an excl…" at bounding box center [679, 330] width 438 height 79
copy div "Not sure if you’ll be able to make it, but we’re hosting an exclusive Mastermin…"
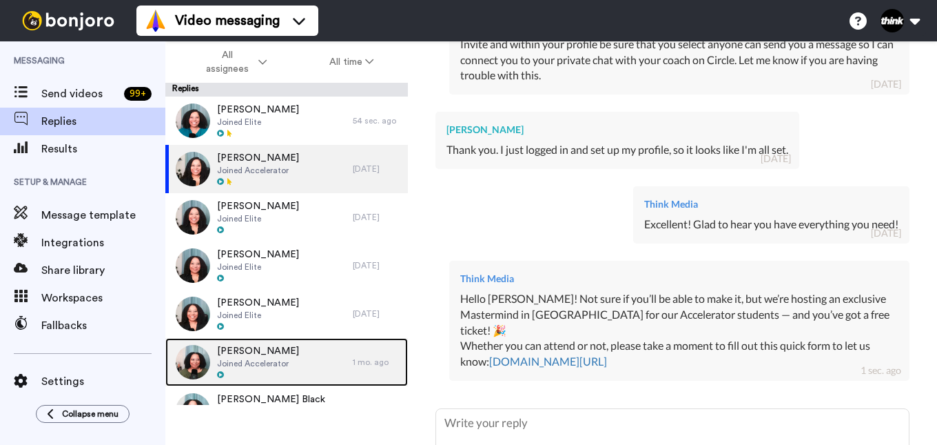
click at [283, 359] on span "Joined Accelerator" at bounding box center [258, 363] width 82 height 11
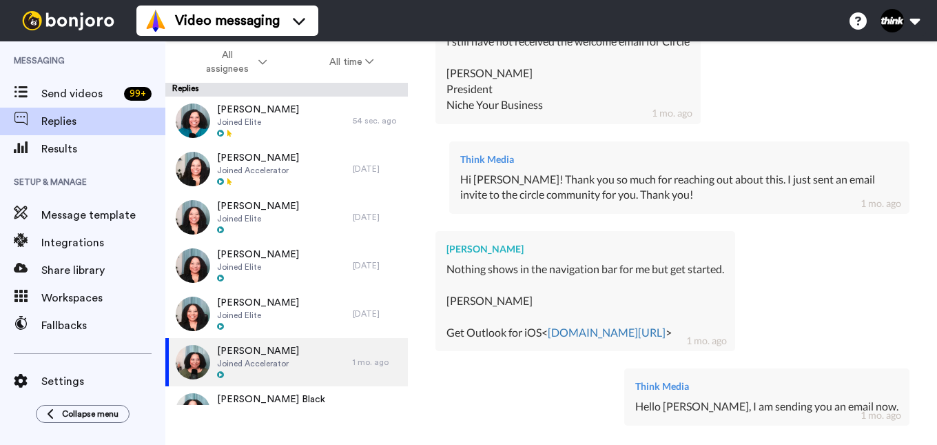
scroll to position [617, 0]
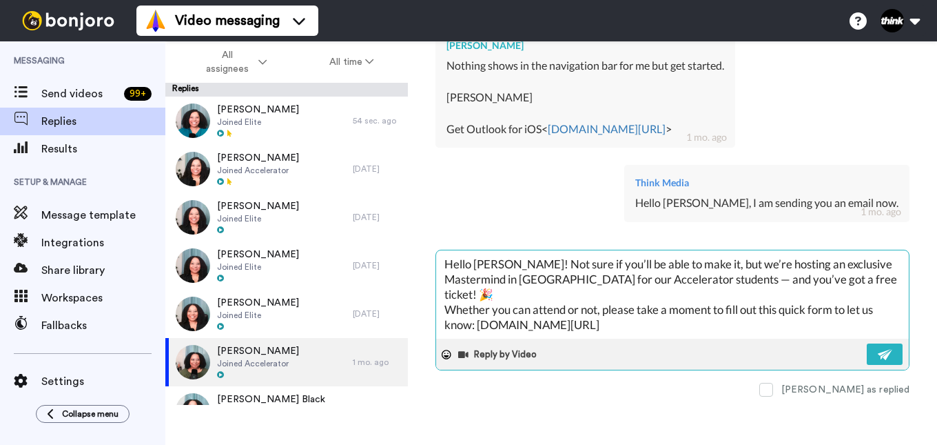
drag, startPoint x: 762, startPoint y: 312, endPoint x: 476, endPoint y: 314, distance: 286.0
click at [476, 314] on textarea "Hello Chris! Not sure if you’ll be able to make it, but we’re hosting an exclus…" at bounding box center [672, 294] width 473 height 88
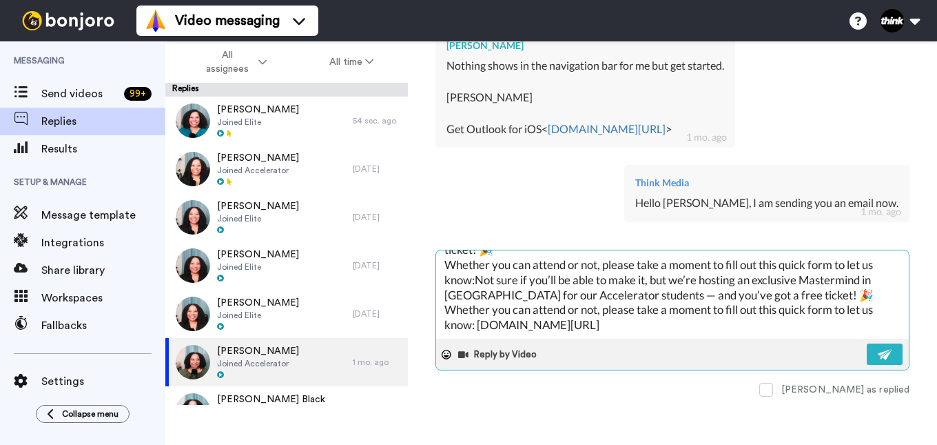
scroll to position [60, 0]
click at [878, 354] on img at bounding box center [885, 354] width 15 height 11
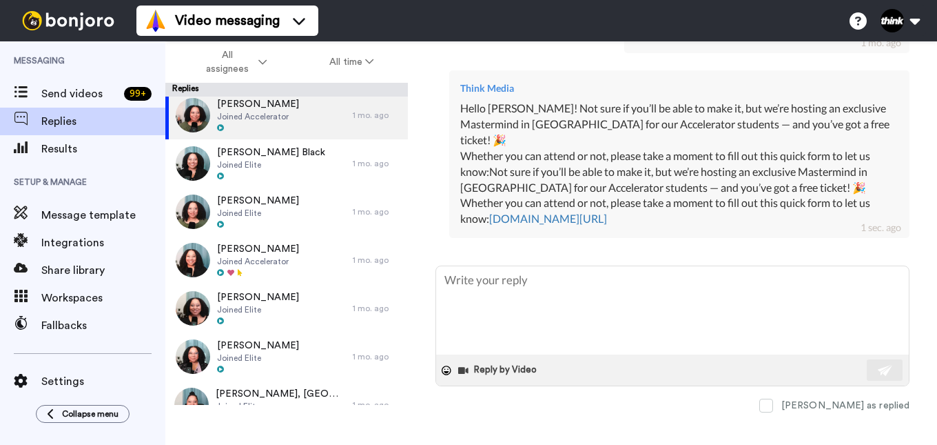
scroll to position [345, 0]
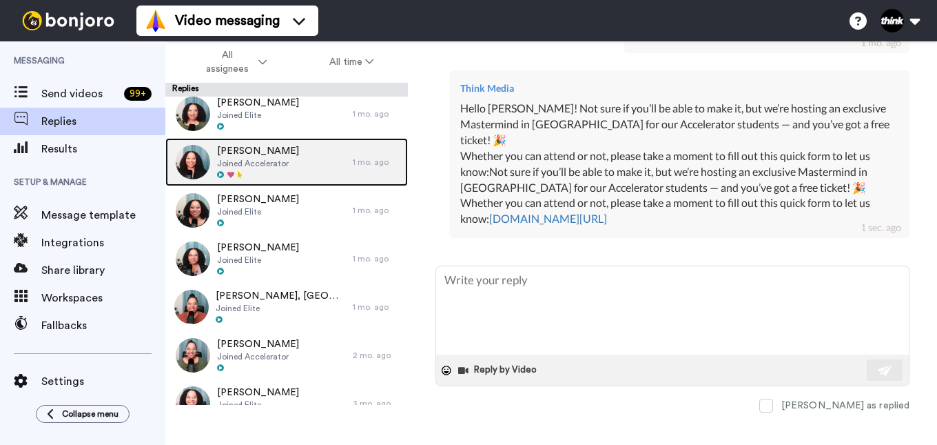
click at [282, 158] on span "Joined Accelerator" at bounding box center [258, 163] width 82 height 11
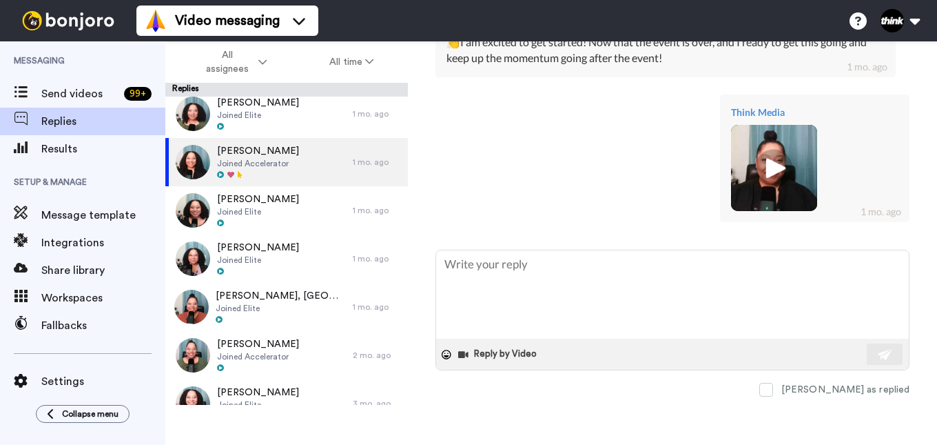
scroll to position [429, 0]
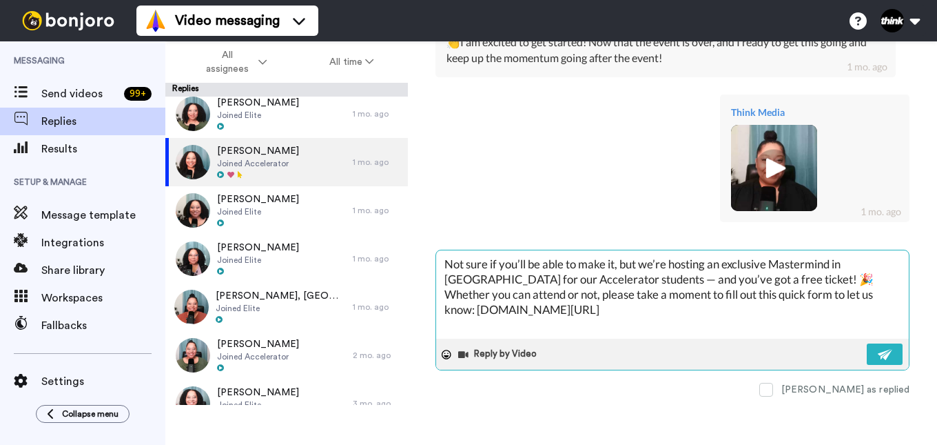
click at [445, 260] on textarea "Not sure if you’ll be able to make it, but we’re hosting an exclusive Mastermin…" at bounding box center [672, 294] width 473 height 88
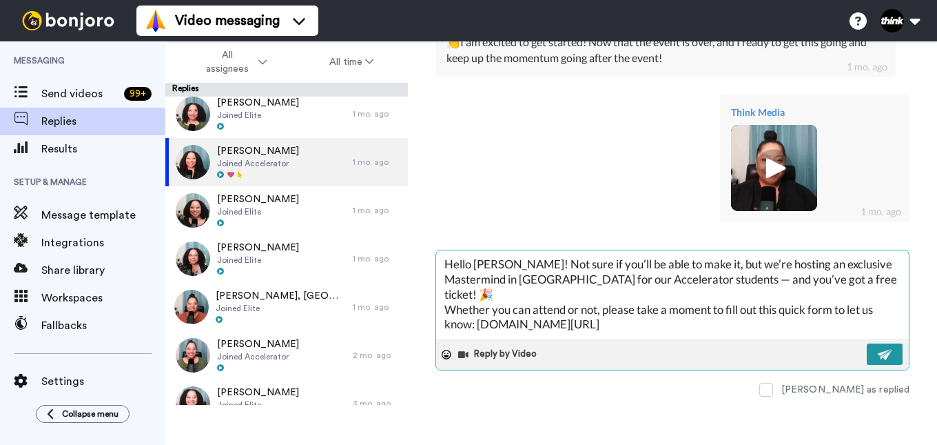
click at [878, 355] on img at bounding box center [885, 354] width 15 height 11
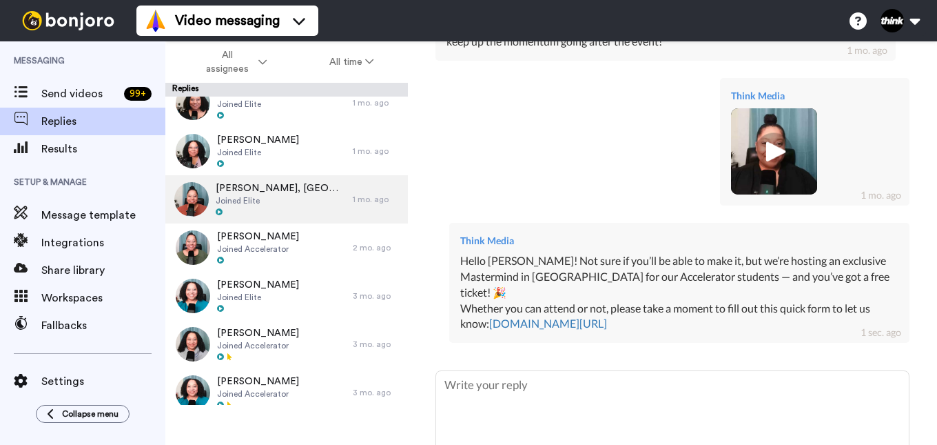
scroll to position [482, 0]
